Goal: Task Accomplishment & Management: Manage account settings

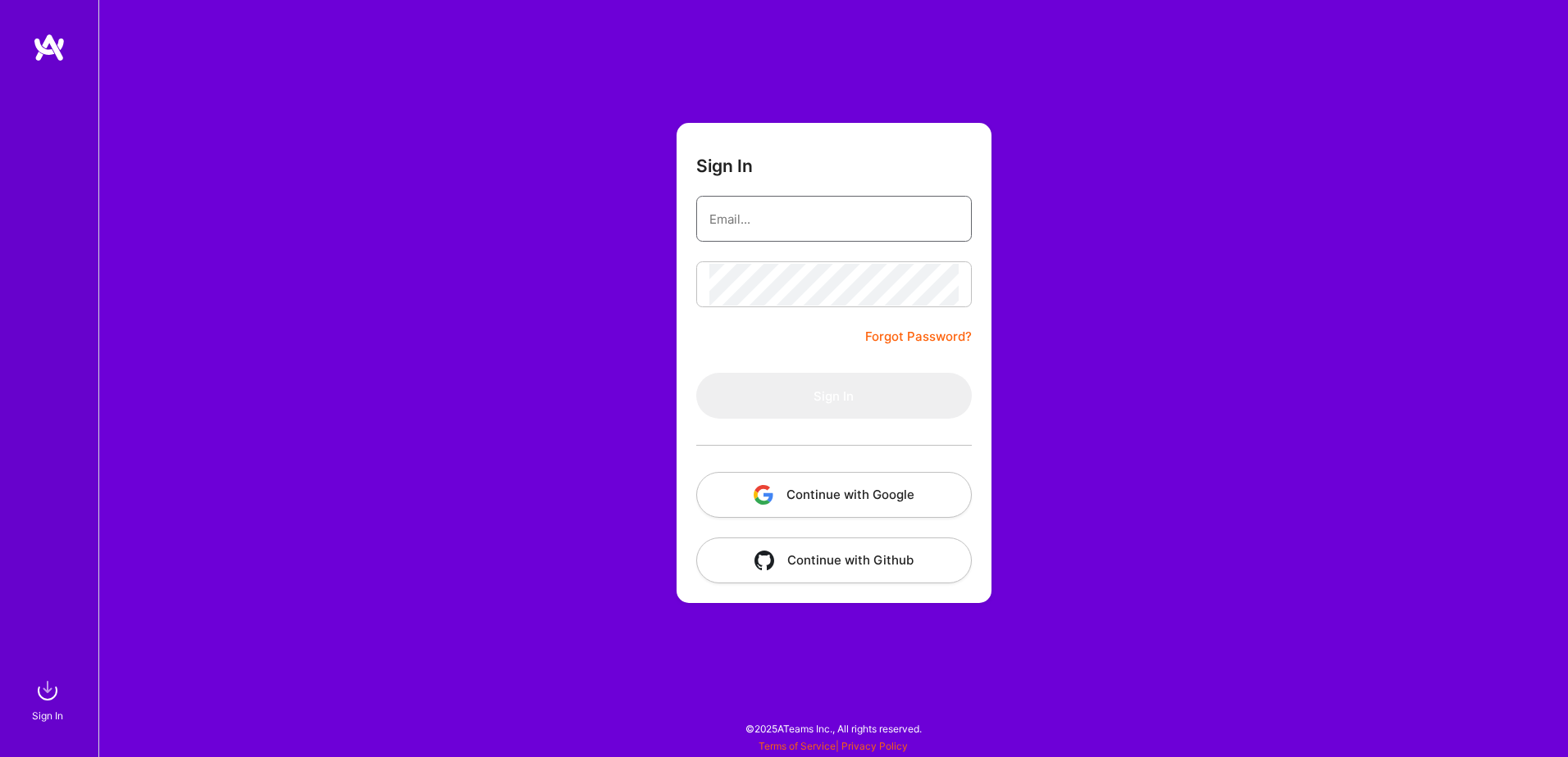
type input "[PERSON_NAME][EMAIL_ADDRESS][PERSON_NAME][DOMAIN_NAME]"
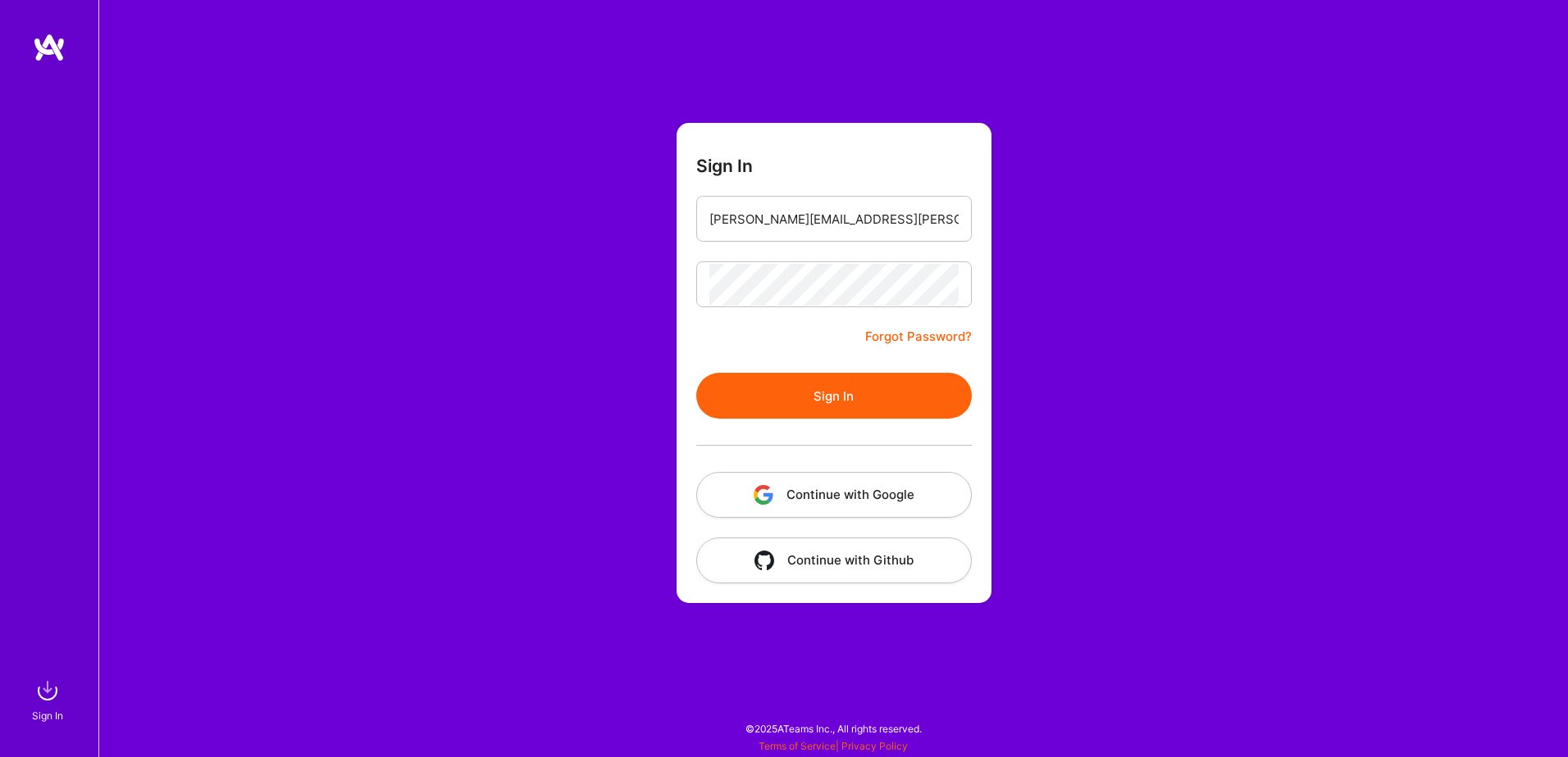
click at [704, 356] on form "Sign In [PERSON_NAME][EMAIL_ADDRESS][PERSON_NAME][DOMAIN_NAME] Forgot Password?…" at bounding box center [834, 363] width 315 height 480
click at [787, 390] on button "Sign In" at bounding box center [834, 396] width 275 height 46
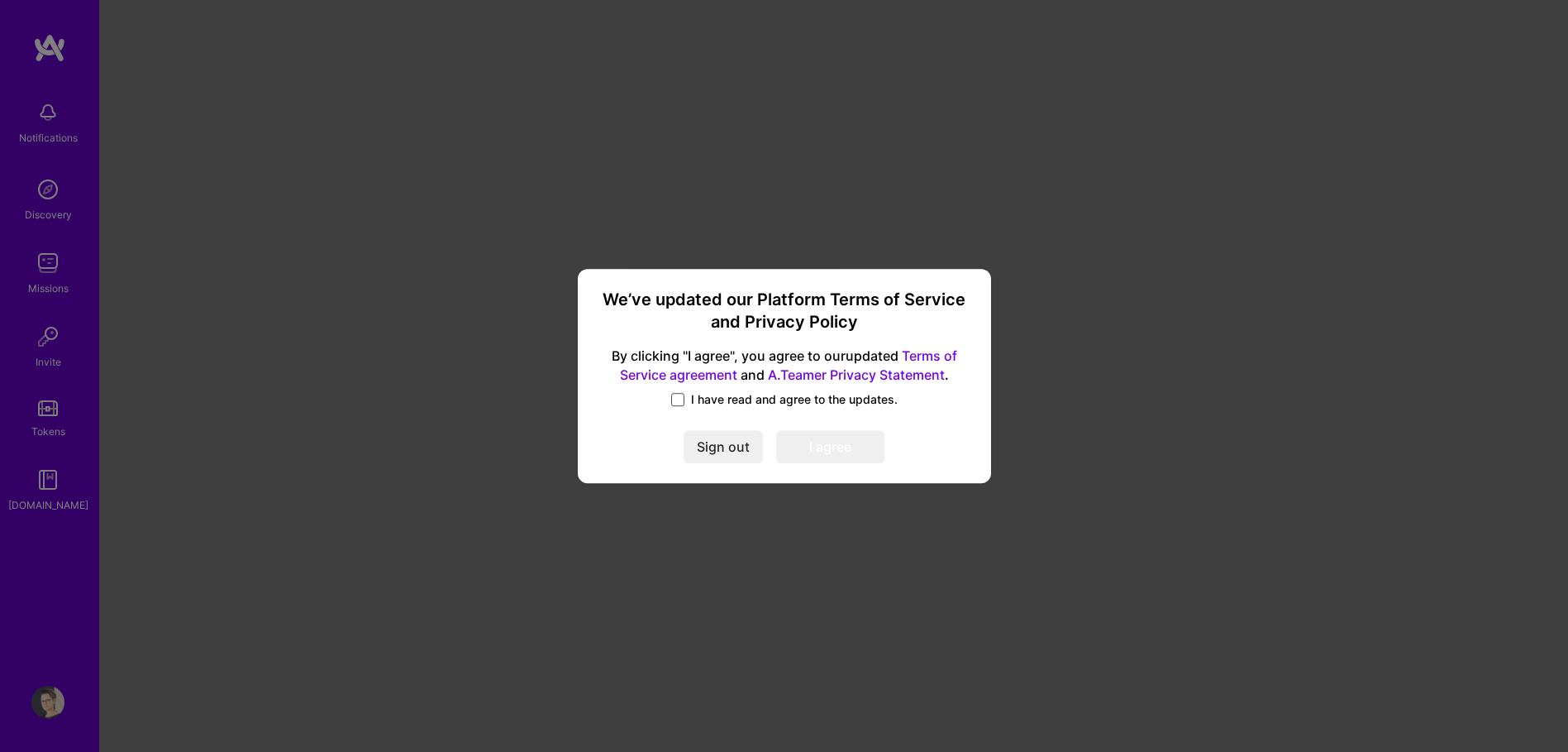
click at [678, 398] on span at bounding box center [678, 399] width 13 height 13
click at [0, 0] on input "I have read and agree to the updates." at bounding box center [0, 0] width 0 height 0
click at [814, 449] on button "I agree" at bounding box center [831, 448] width 109 height 33
